Goal: Task Accomplishment & Management: Manage account settings

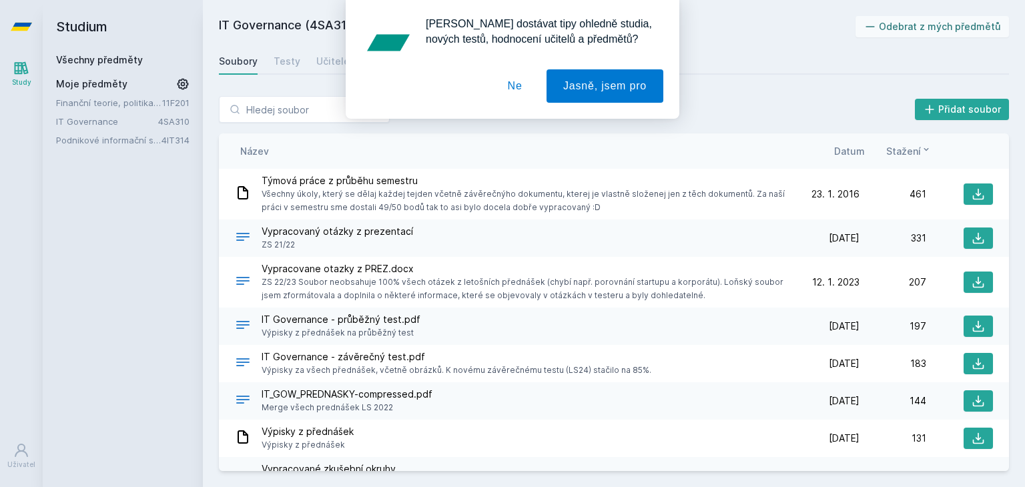
click at [125, 218] on div "Studium Všechny předměty Moje předměty Finanční teorie, politika a instituce 11…" at bounding box center [123, 243] width 160 height 487
click at [519, 93] on button "Ne" at bounding box center [515, 85] width 48 height 33
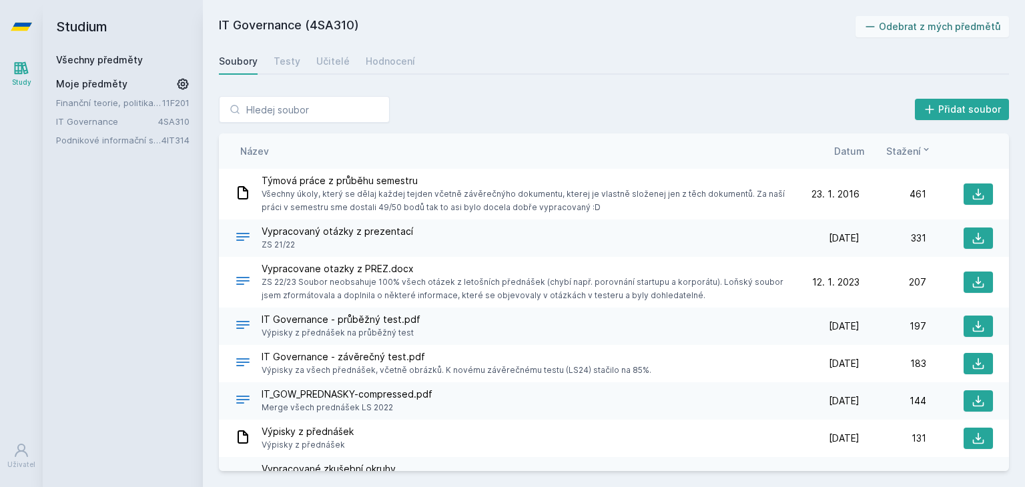
click at [98, 95] on div "Moje předměty Finanční teorie, politika a instituce 11F201 IT Governance 4SA310…" at bounding box center [122, 111] width 133 height 69
click at [102, 105] on link "Finanční teorie, politika a instituce" at bounding box center [109, 102] width 106 height 13
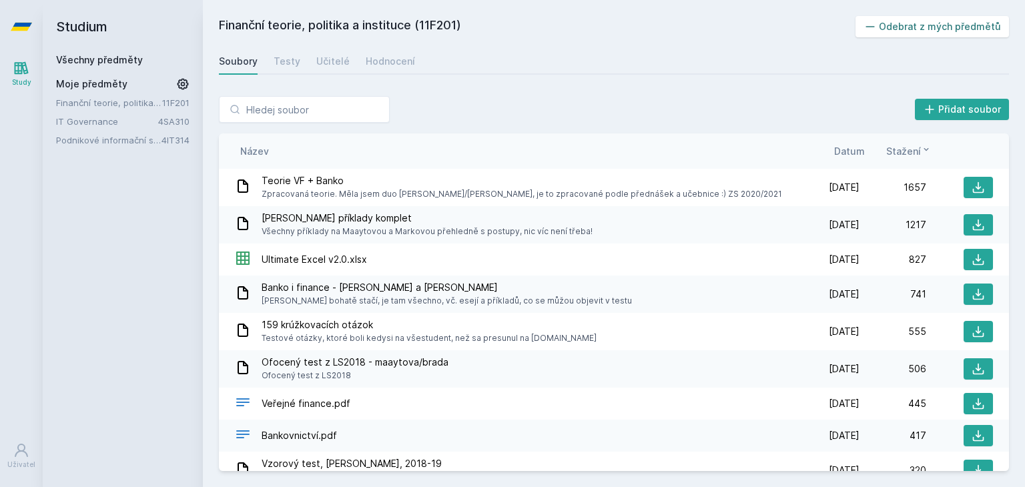
click at [971, 30] on button "Odebrat z mých předmětů" at bounding box center [933, 26] width 154 height 21
drag, startPoint x: 127, startPoint y: 99, endPoint x: 240, endPoint y: 75, distance: 115.3
click at [129, 99] on link "IT Governance" at bounding box center [107, 102] width 102 height 13
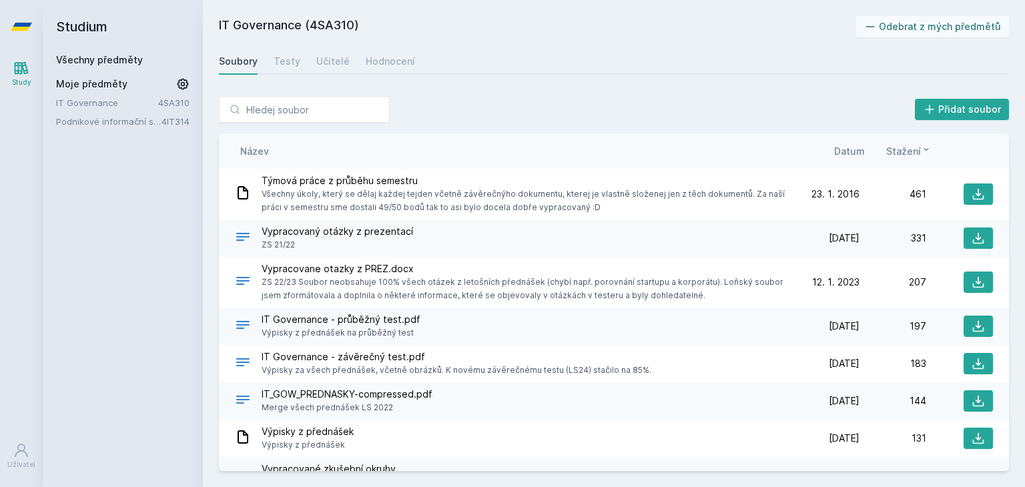
click at [67, 104] on link "IT Governance" at bounding box center [107, 102] width 102 height 13
click at [903, 30] on button "Odebrat z mých předmětů" at bounding box center [933, 26] width 154 height 21
click at [133, 103] on link "Podnikové informační systémy" at bounding box center [108, 102] width 105 height 13
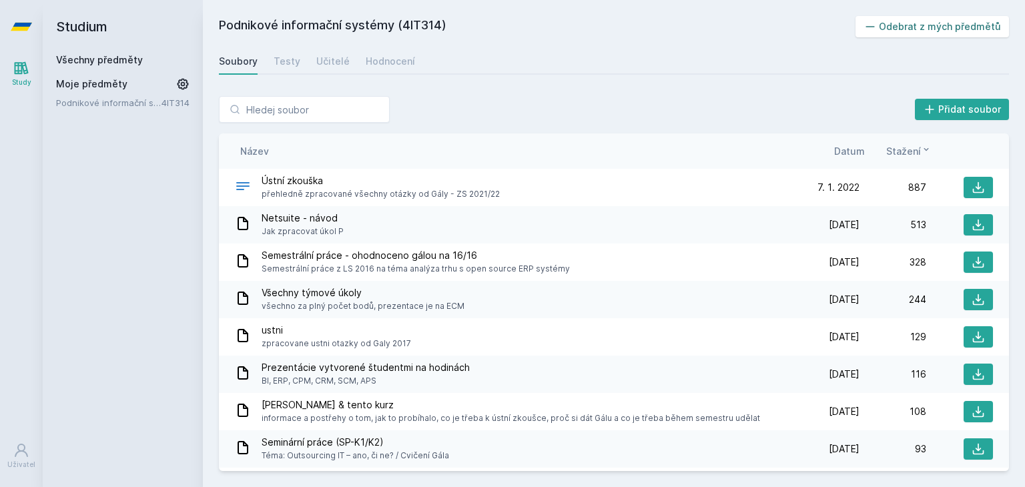
click at [891, 27] on button "Odebrat z mých předmětů" at bounding box center [933, 26] width 154 height 21
